Goal: Task Accomplishment & Management: Use online tool/utility

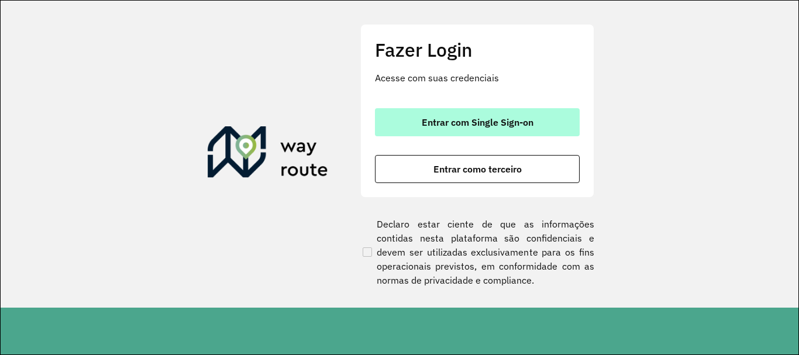
click at [523, 126] on span "Entrar com Single Sign-on" at bounding box center [478, 122] width 112 height 9
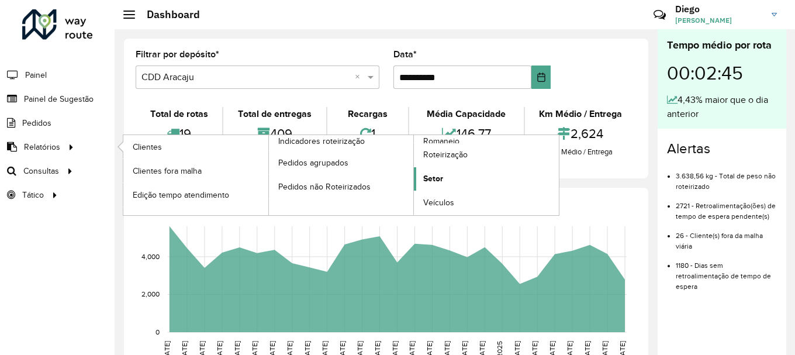
click at [468, 176] on link "Setor" at bounding box center [486, 178] width 145 height 23
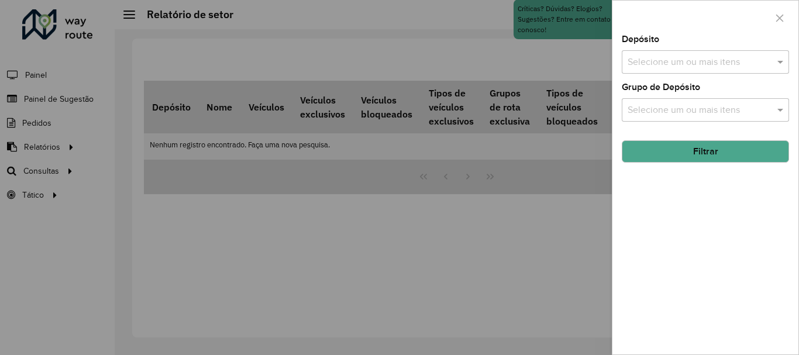
click at [738, 61] on input "text" at bounding box center [699, 63] width 150 height 14
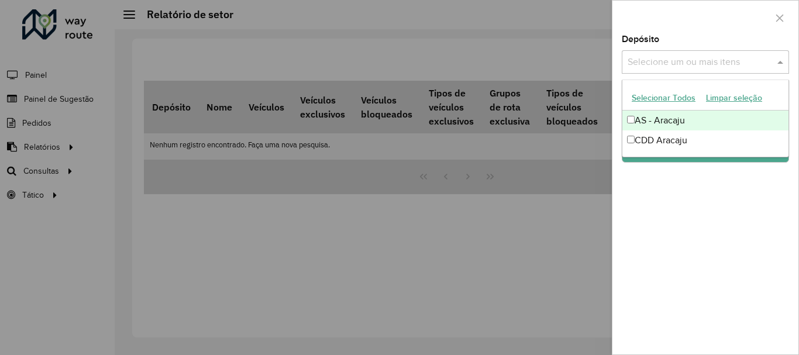
click at [670, 101] on button "Selecionar Todos" at bounding box center [663, 98] width 74 height 18
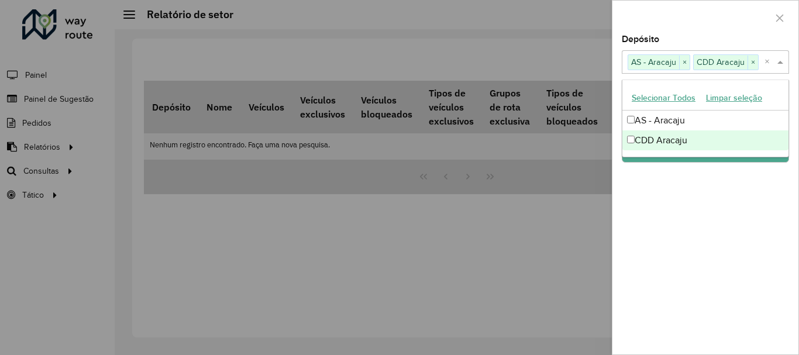
click at [752, 193] on div "Depósito Selecione um ou mais itens AS - Aracaju × CDD Aracaju × × Grupo de Dep…" at bounding box center [705, 194] width 186 height 319
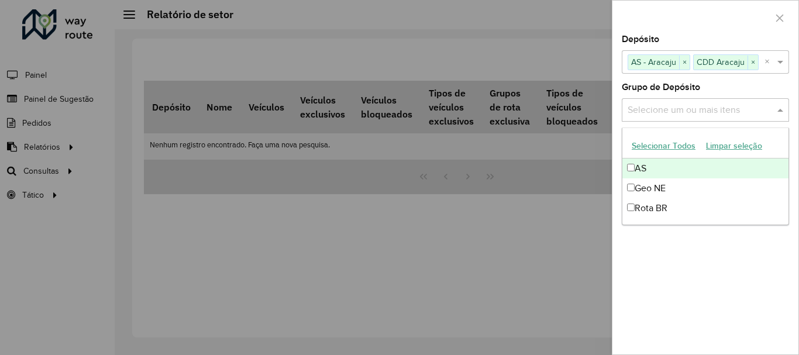
click at [755, 105] on input "text" at bounding box center [699, 110] width 150 height 14
click at [650, 143] on button "Selecionar Todos" at bounding box center [663, 146] width 74 height 18
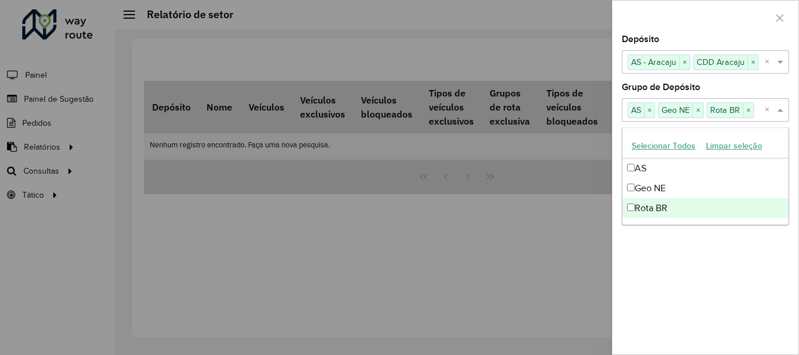
click at [722, 286] on div "Depósito Selecione um ou mais itens AS - Aracaju × CDD Aracaju × × Grupo de Dep…" at bounding box center [705, 194] width 186 height 319
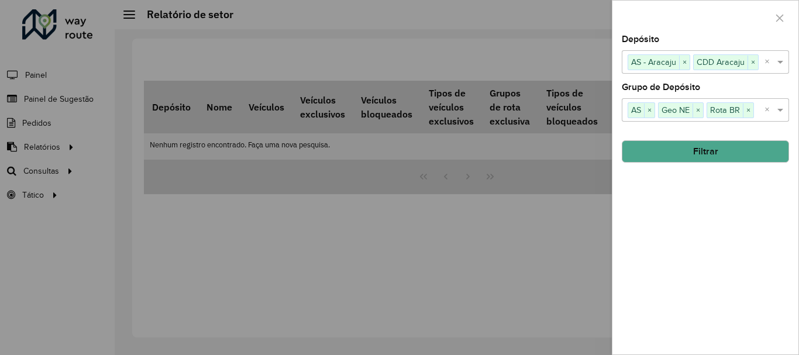
click at [711, 148] on button "Filtrar" at bounding box center [705, 151] width 167 height 22
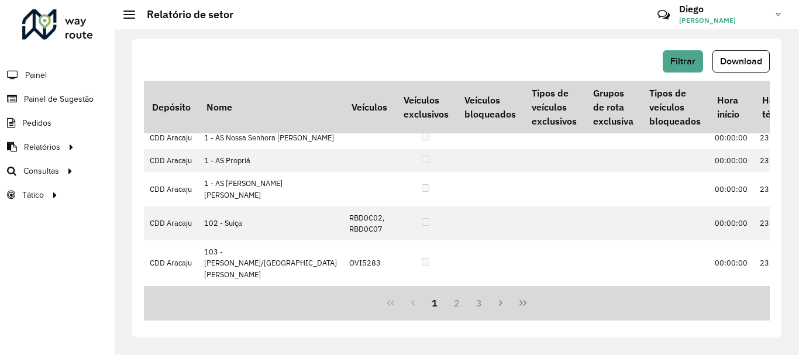
scroll to position [702, 0]
click at [459, 305] on button "2" at bounding box center [457, 303] width 22 height 22
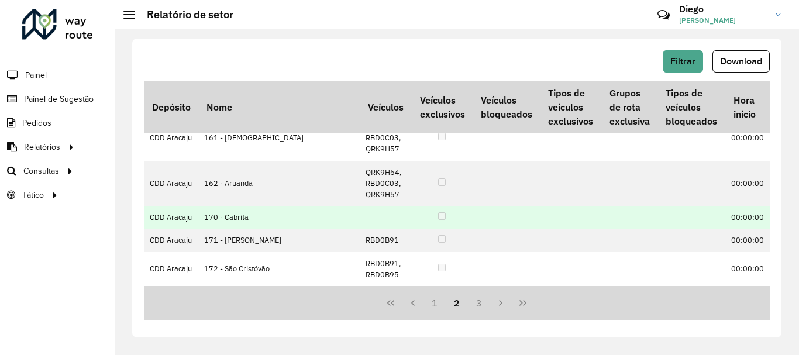
scroll to position [534, 0]
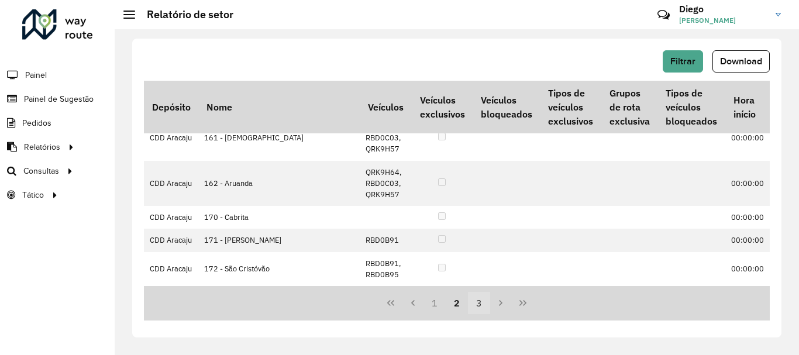
click at [480, 306] on button "3" at bounding box center [479, 303] width 22 height 22
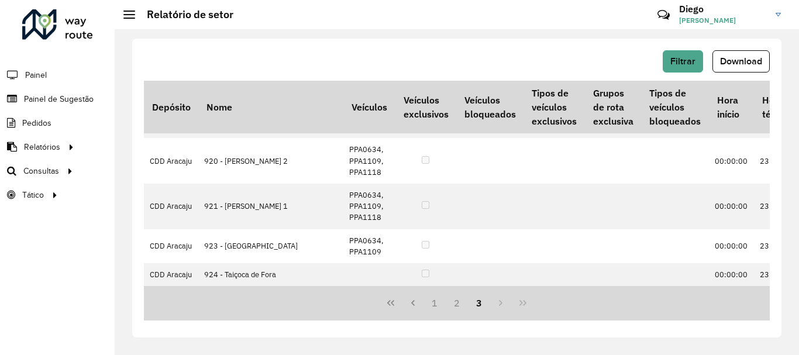
scroll to position [398, 0]
click at [498, 304] on div "1 2 3" at bounding box center [457, 303] width 626 height 34
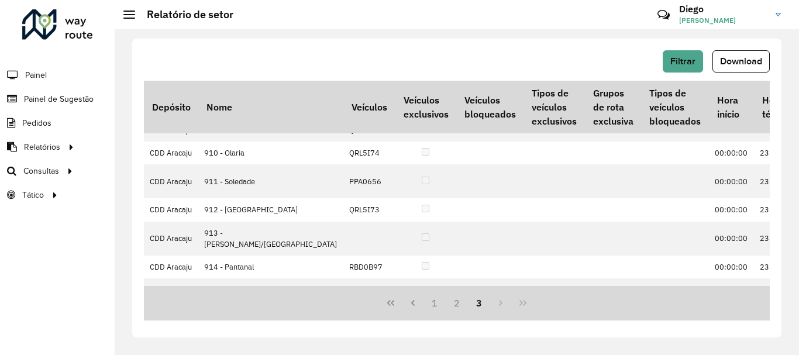
scroll to position [0, 0]
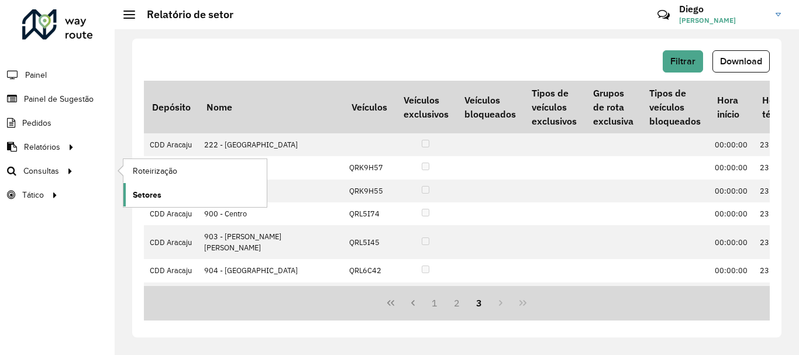
click at [150, 198] on span "Setores" at bounding box center [147, 195] width 29 height 12
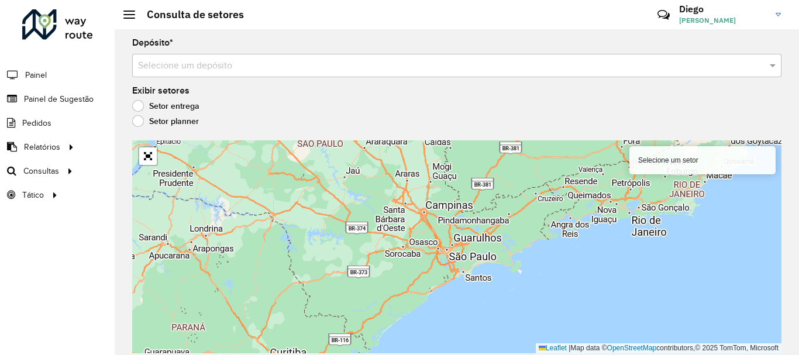
click at [138, 123] on label "Setor planner" at bounding box center [165, 121] width 67 height 12
click at [695, 67] on input "text" at bounding box center [445, 66] width 614 height 14
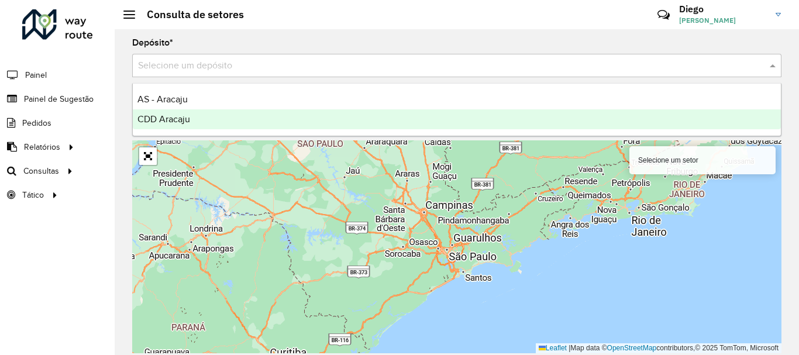
click at [330, 116] on div "CDD Aracaju" at bounding box center [457, 119] width 648 height 20
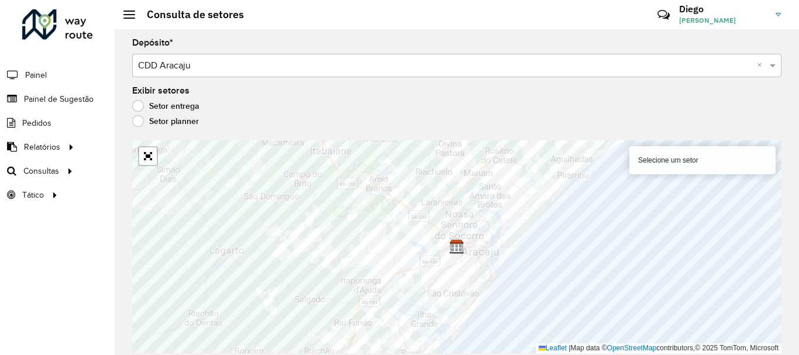
click at [137, 107] on label "Setor entrega" at bounding box center [165, 106] width 67 height 12
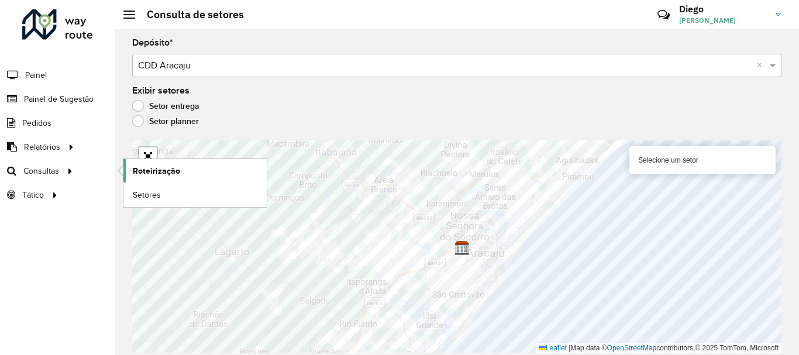
click at [168, 170] on span "Roteirização" at bounding box center [156, 171] width 47 height 12
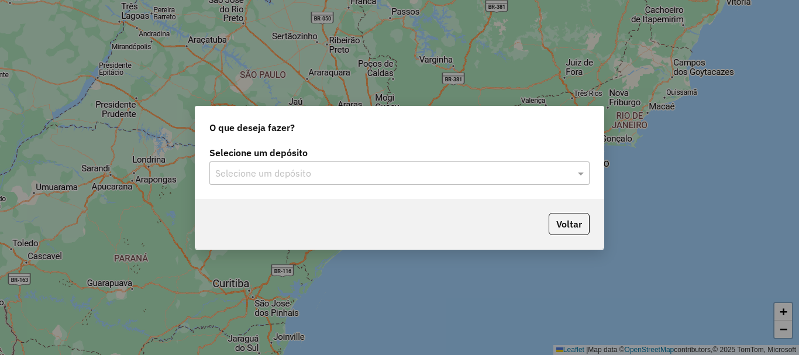
click at [454, 172] on input "text" at bounding box center [387, 174] width 345 height 14
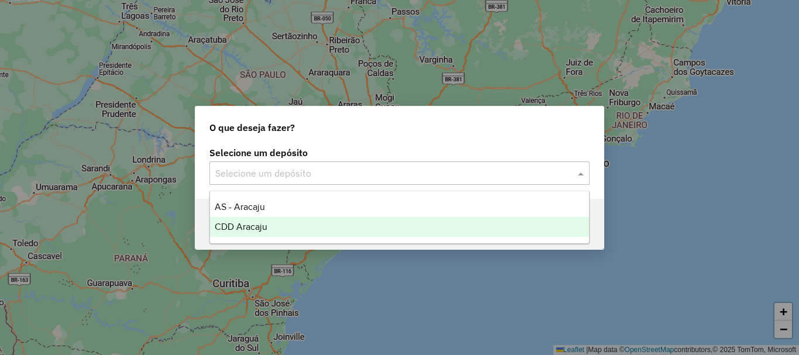
click at [260, 225] on span "CDD Aracaju" at bounding box center [241, 227] width 53 height 10
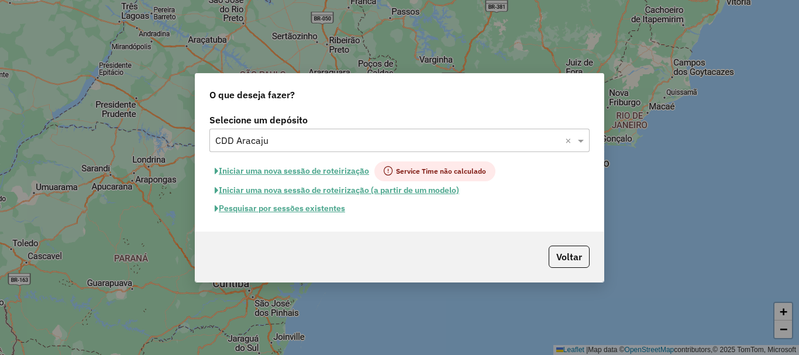
click at [265, 206] on button "Pesquisar por sessões existentes" at bounding box center [279, 208] width 141 height 18
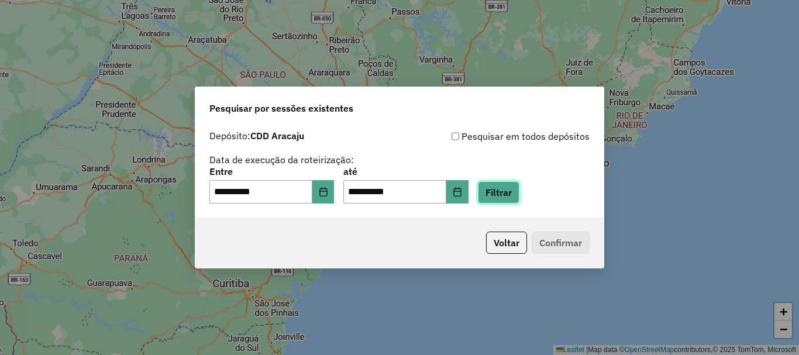
click at [510, 202] on button "Filtrar" at bounding box center [499, 192] width 42 height 22
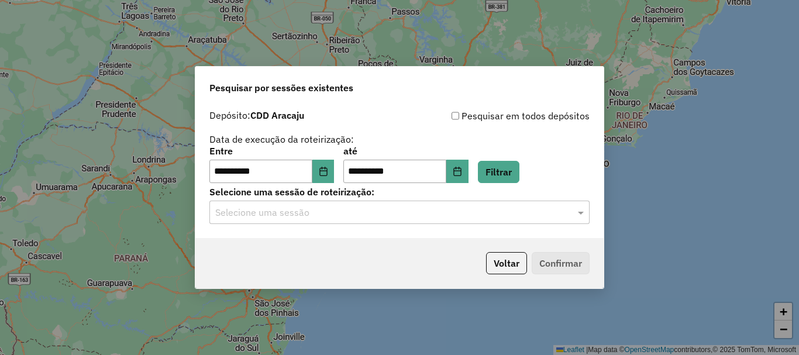
click at [397, 213] on input "text" at bounding box center [387, 213] width 345 height 14
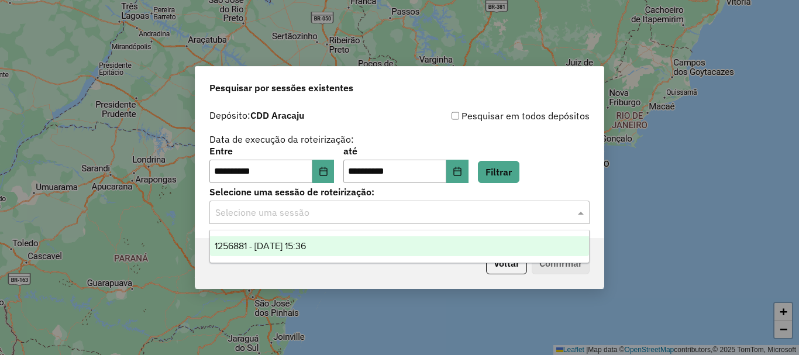
click at [306, 243] on span "1256881 - 01/09/2025 15:36" at bounding box center [260, 246] width 91 height 10
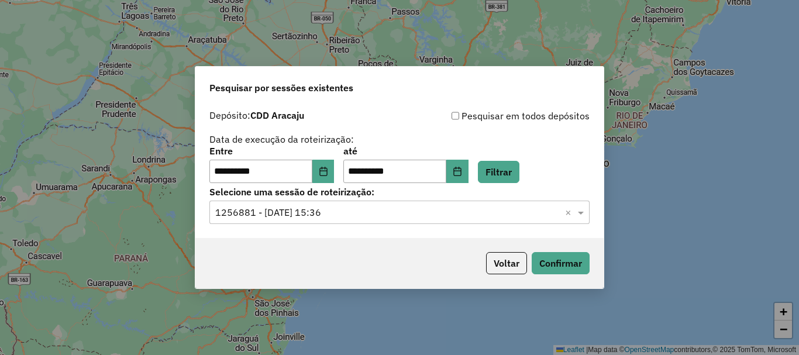
click at [416, 257] on div "Voltar Confirmar" at bounding box center [399, 263] width 408 height 50
click at [555, 265] on button "Confirmar" at bounding box center [560, 263] width 58 height 22
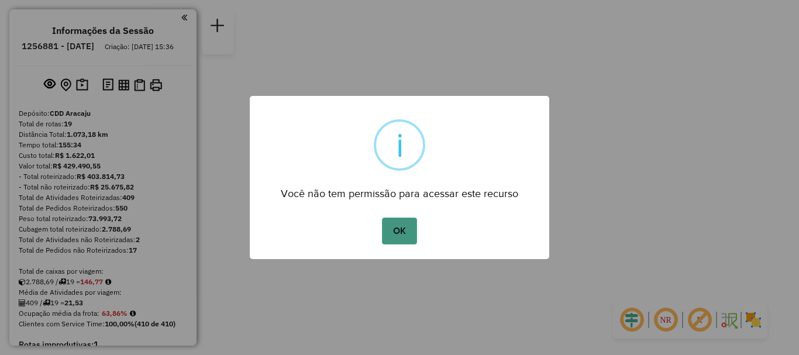
click at [403, 236] on button "OK" at bounding box center [399, 231] width 34 height 27
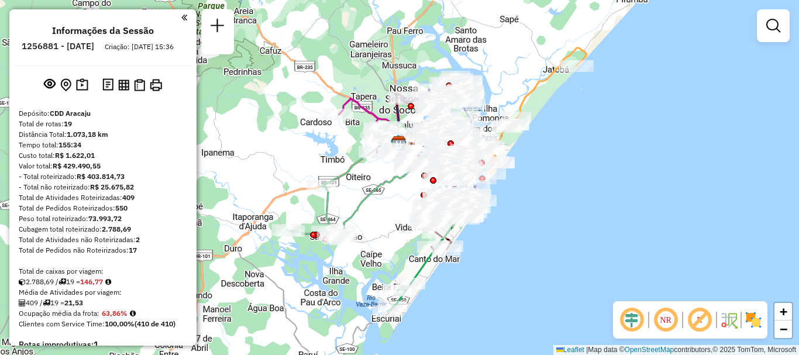
drag, startPoint x: 546, startPoint y: 174, endPoint x: 570, endPoint y: 164, distance: 26.5
click at [570, 164] on div "Janela de atendimento Grade de atendimento Capacidade Transportadoras Veículos …" at bounding box center [399, 177] width 799 height 355
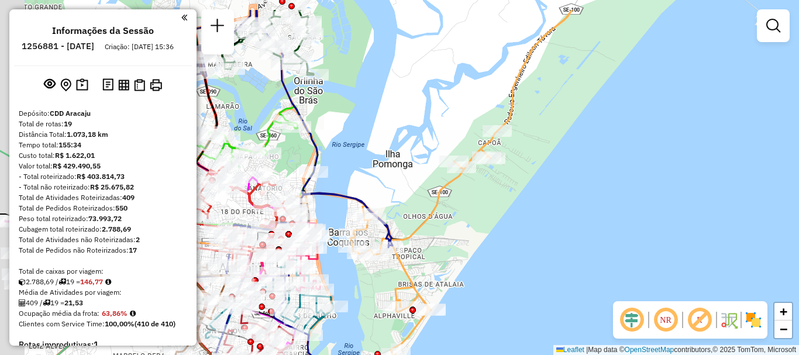
drag, startPoint x: 548, startPoint y: 126, endPoint x: 594, endPoint y: 171, distance: 64.9
click at [594, 171] on div "Janela de atendimento Grade de atendimento Capacidade Transportadoras Veículos …" at bounding box center [399, 177] width 799 height 355
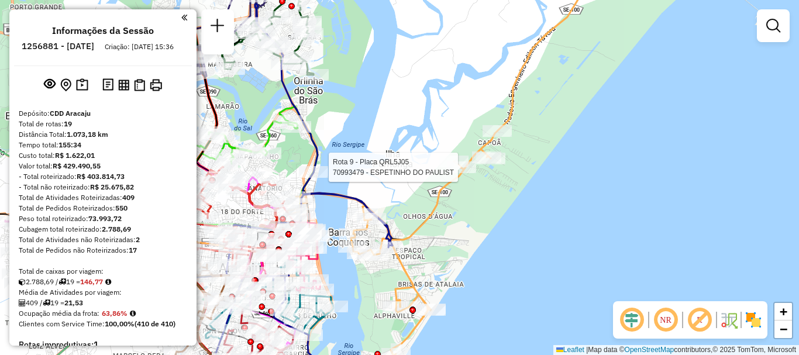
select select "**********"
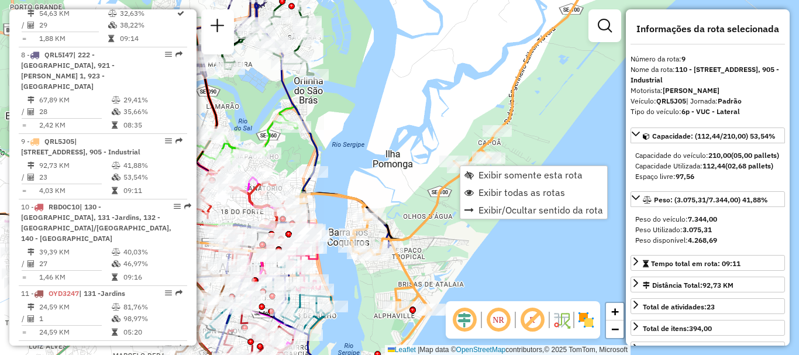
scroll to position [1024, 0]
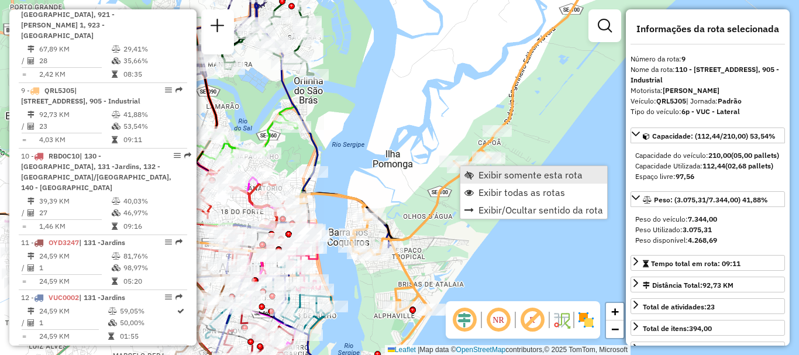
click at [484, 172] on span "Exibir somente esta rota" at bounding box center [530, 174] width 104 height 9
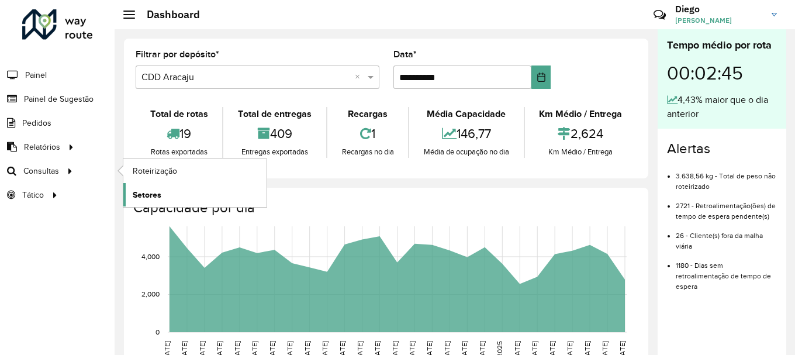
click at [149, 192] on span "Setores" at bounding box center [147, 195] width 29 height 12
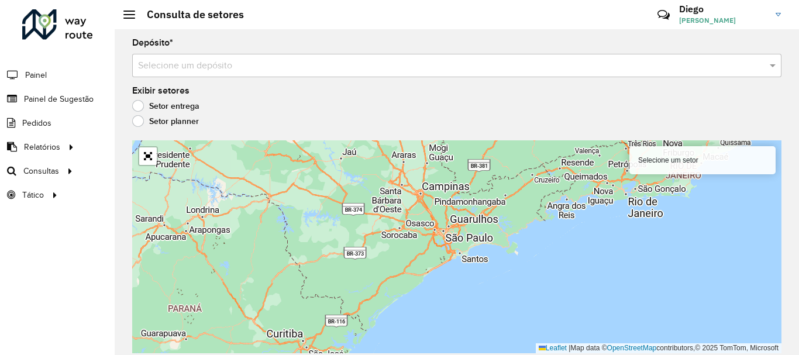
click at [679, 70] on input "text" at bounding box center [445, 66] width 614 height 14
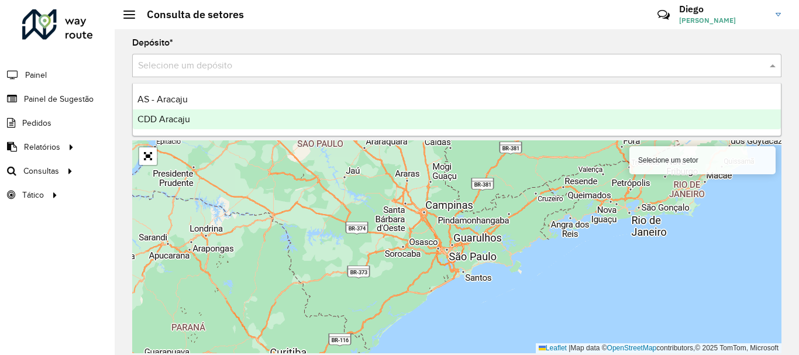
click at [197, 119] on div "CDD Aracaju" at bounding box center [457, 119] width 648 height 20
